Goal: Task Accomplishment & Management: Manage account settings

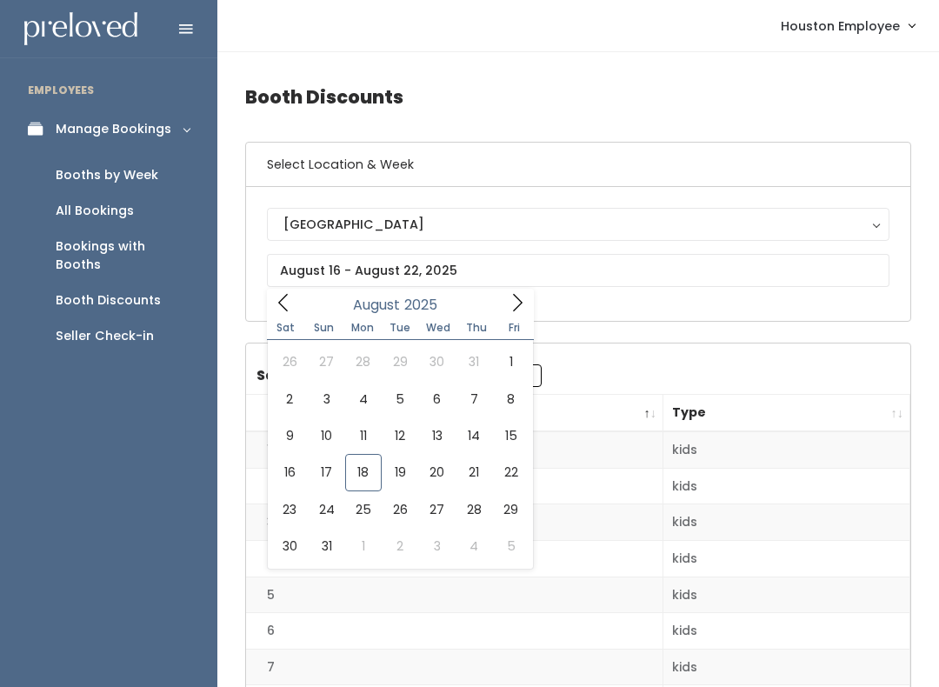
click at [163, 238] on div "Bookings with Booths" at bounding box center [123, 255] width 134 height 37
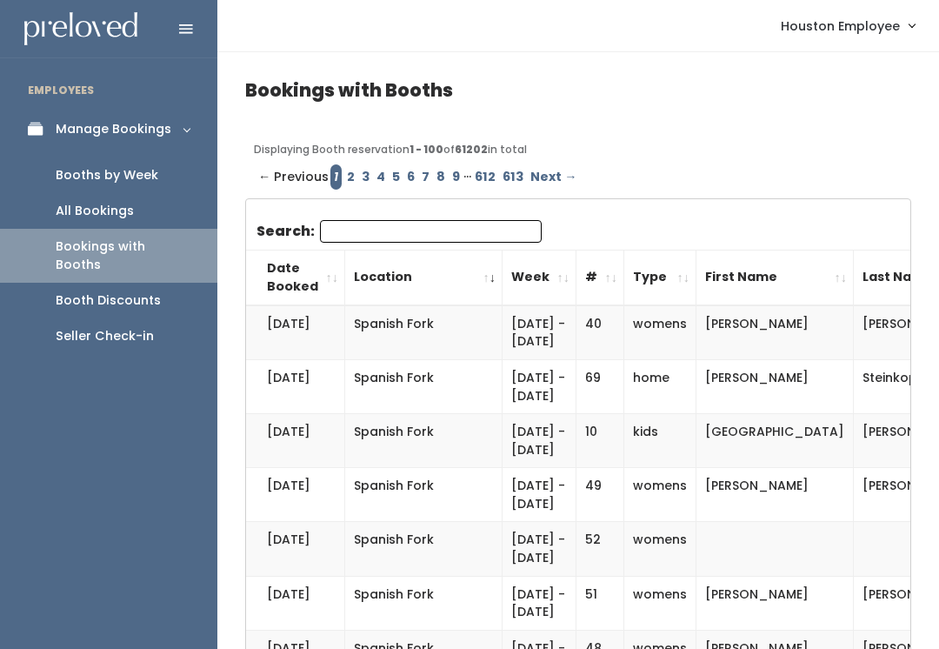
click at [125, 215] on div "All Bookings" at bounding box center [95, 211] width 78 height 18
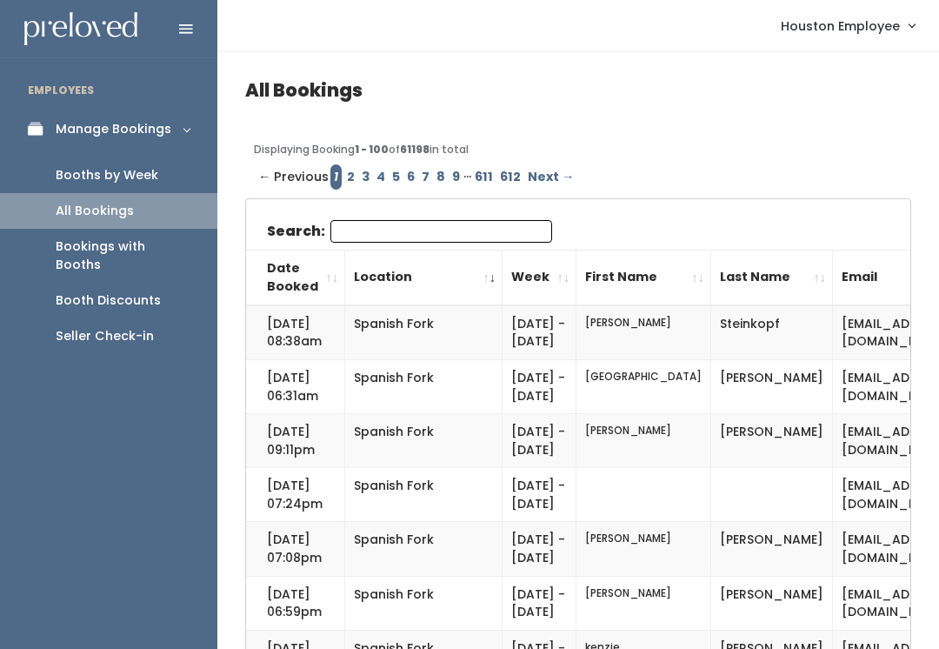
click at [118, 170] on div "Booths by Week" at bounding box center [107, 175] width 103 height 18
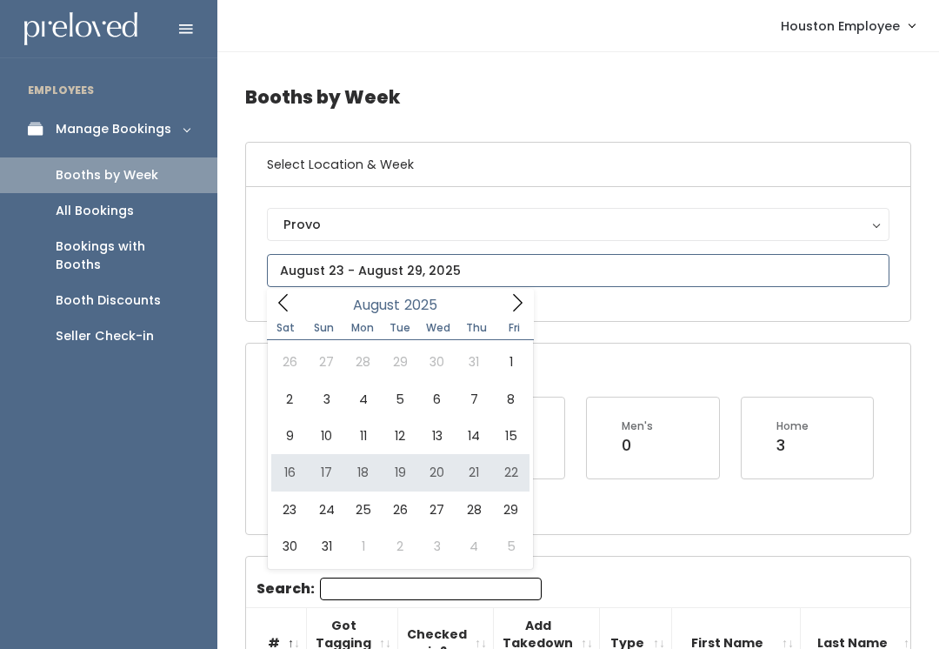
type input "August 16 to August 22"
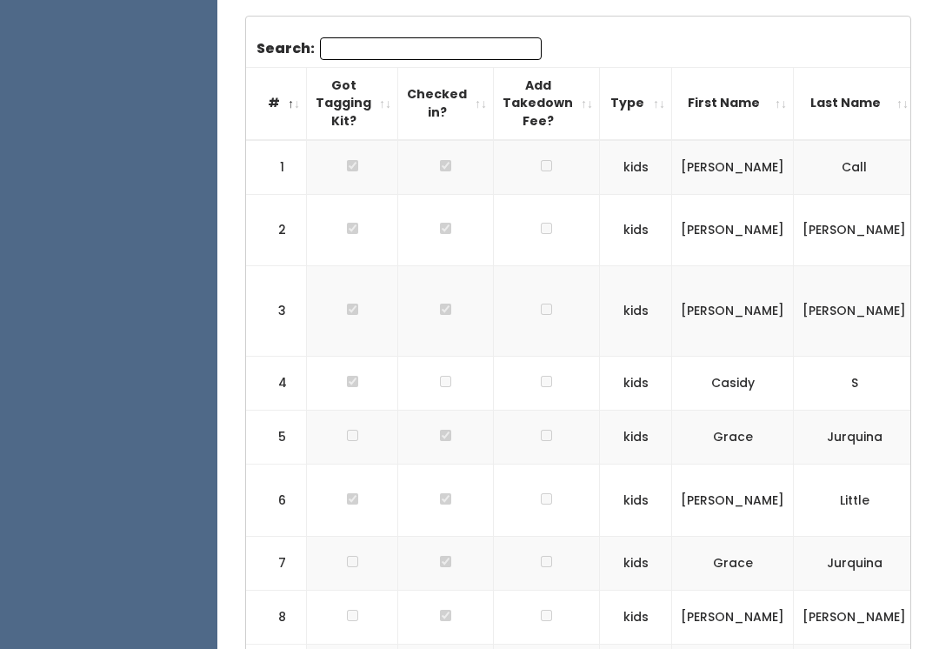
scroll to position [430, 0]
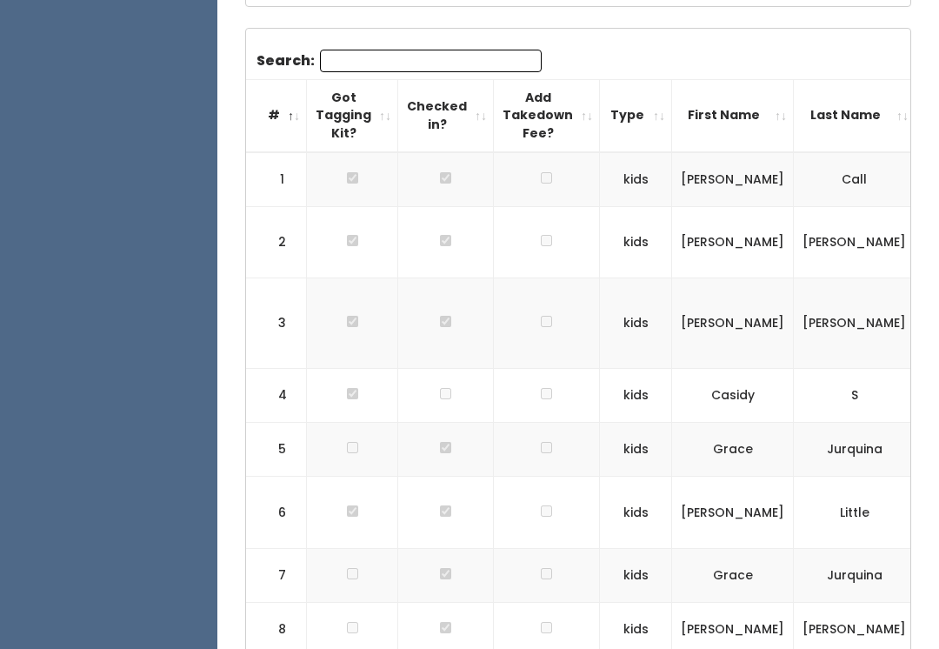
click at [380, 67] on input "Search:" at bounding box center [431, 61] width 222 height 23
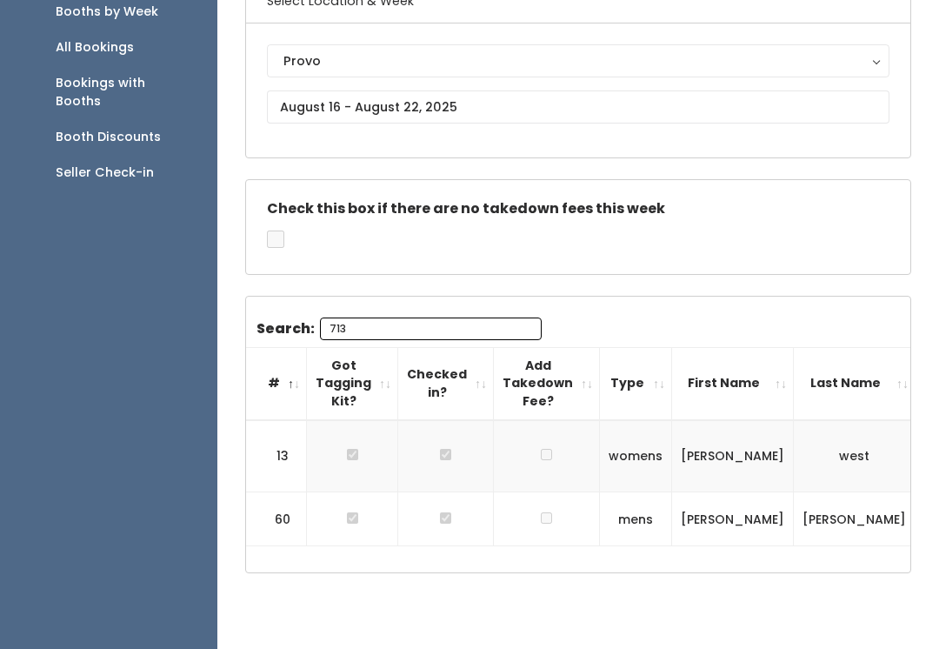
scroll to position [77, 0]
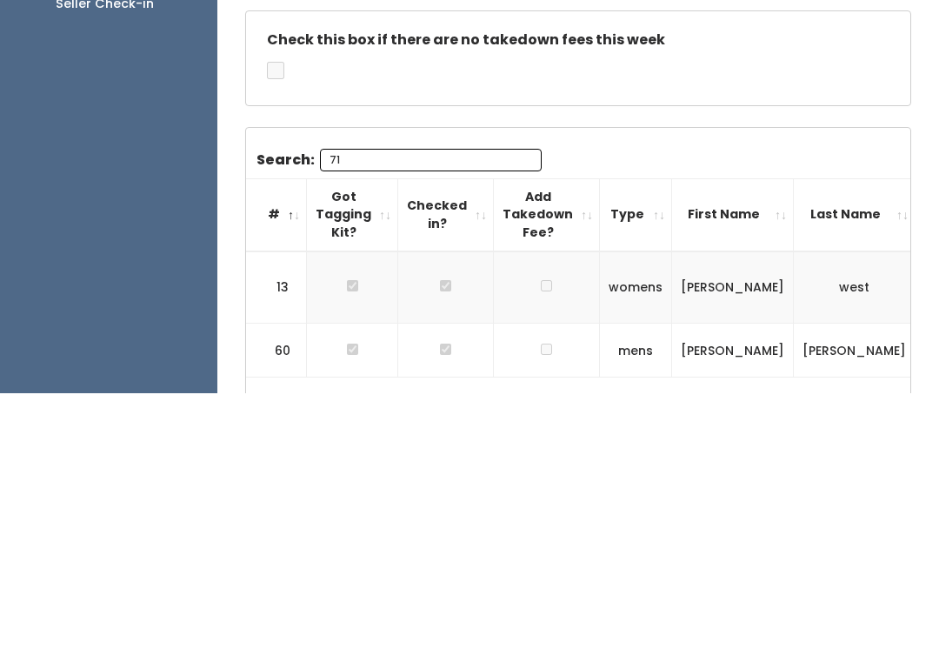
type input "7"
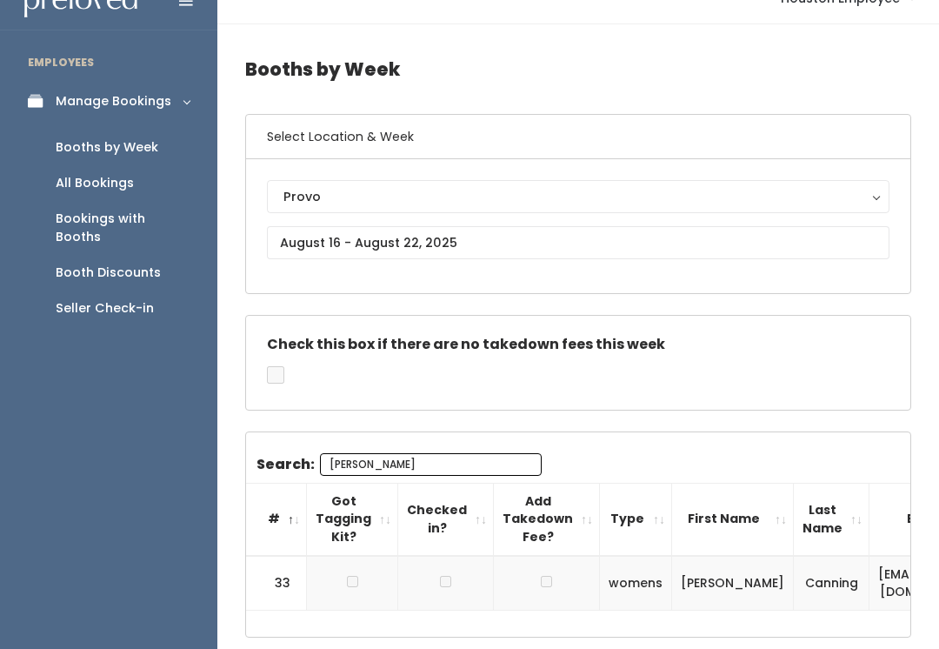
scroll to position [24, 0]
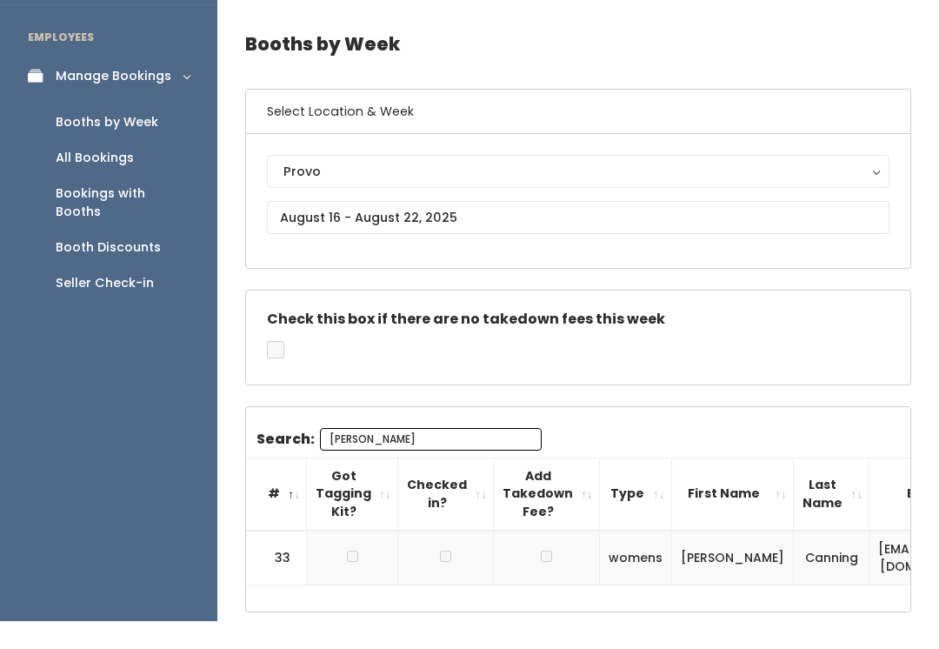
type input "[PERSON_NAME]"
click at [365, 190] on div "Provo" at bounding box center [578, 199] width 590 height 19
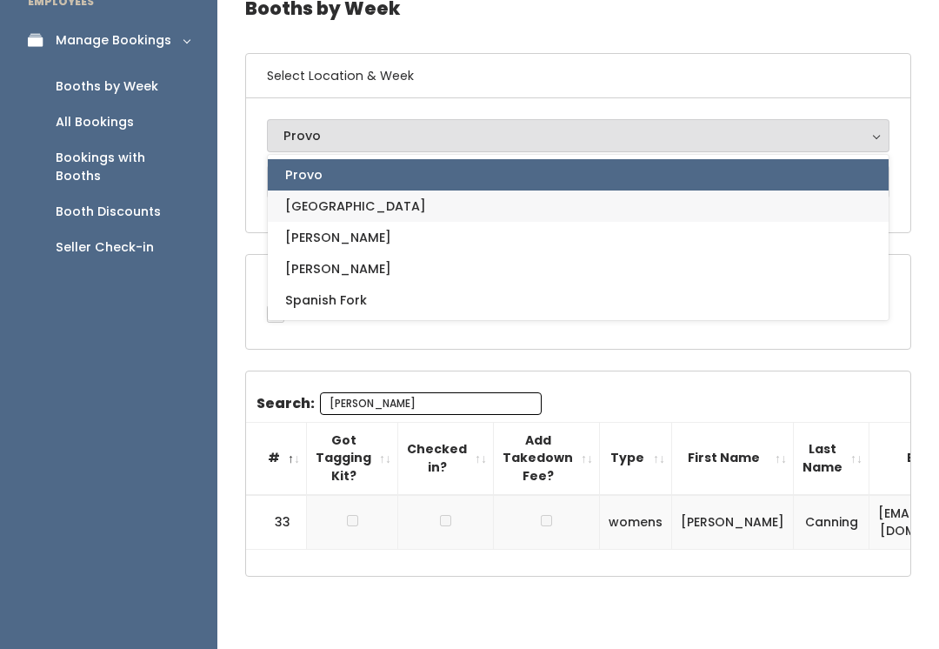
click at [343, 204] on link "[GEOGRAPHIC_DATA]" at bounding box center [578, 205] width 621 height 31
select select "5"
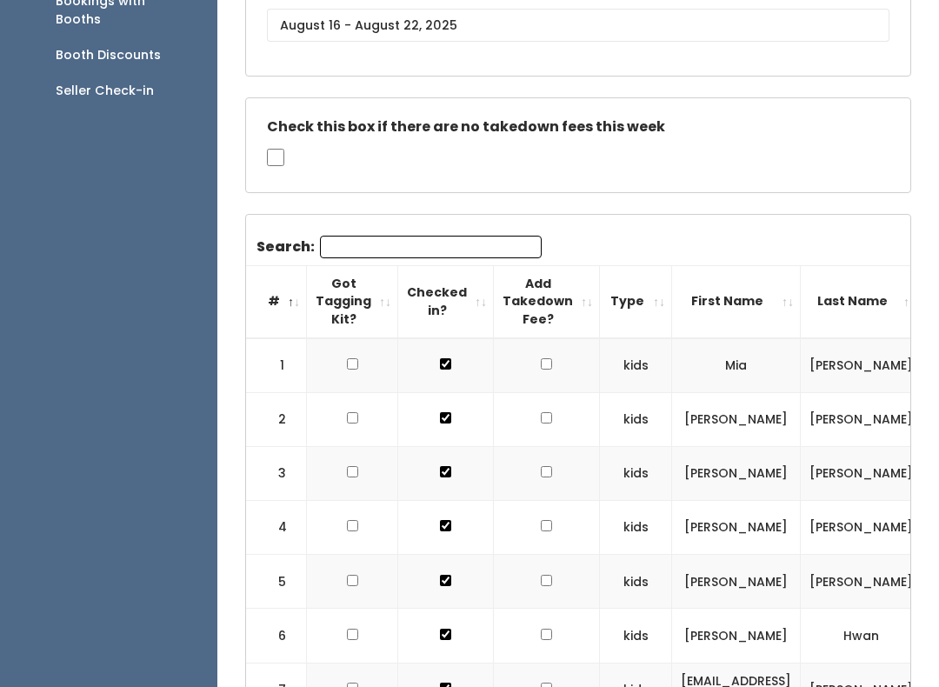
scroll to position [255, 0]
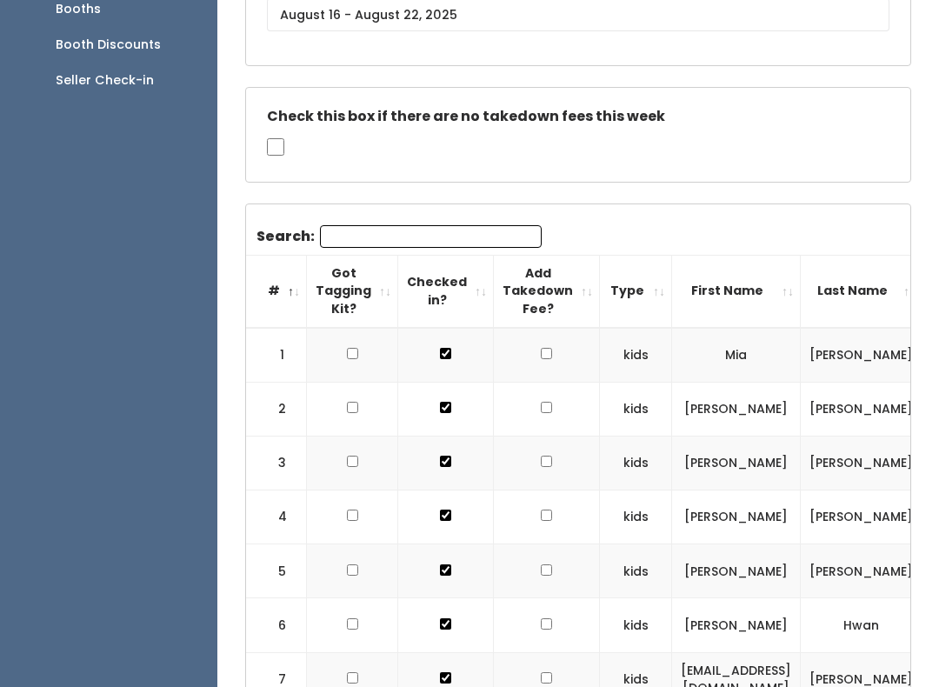
click at [393, 226] on input "Search:" at bounding box center [431, 237] width 222 height 23
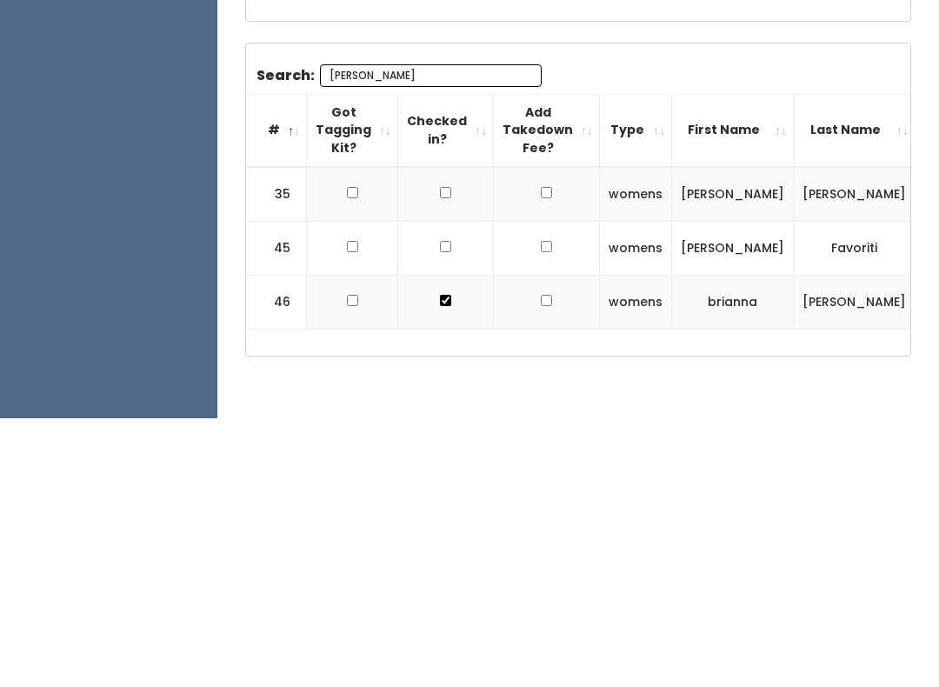
scroll to position [0, 0]
type input "[PERSON_NAME]"
click at [440, 510] on input "checkbox" at bounding box center [445, 515] width 11 height 11
checkbox input "true"
